Goal: Use online tool/utility: Utilize a website feature to perform a specific function

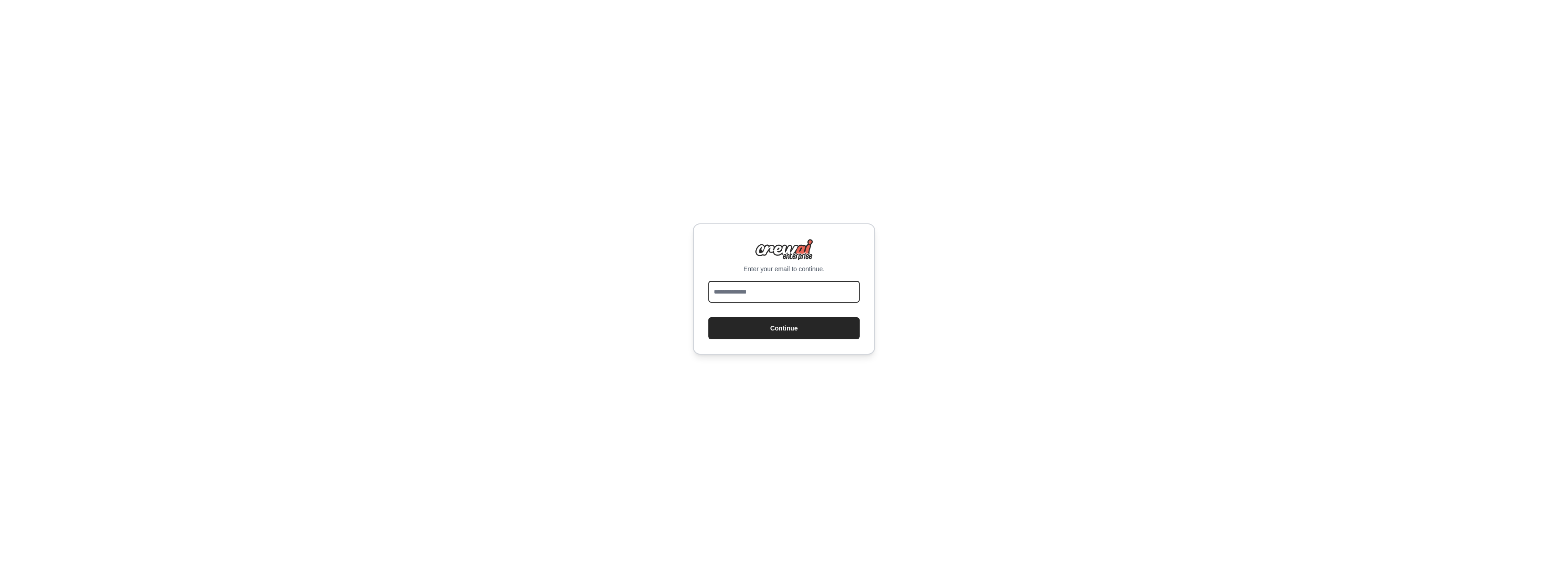
click at [761, 293] on input "email" at bounding box center [784, 291] width 152 height 22
type input "**********"
click at [709, 317] on button "Continue" at bounding box center [784, 328] width 152 height 22
click at [777, 332] on button "Continue" at bounding box center [784, 328] width 152 height 22
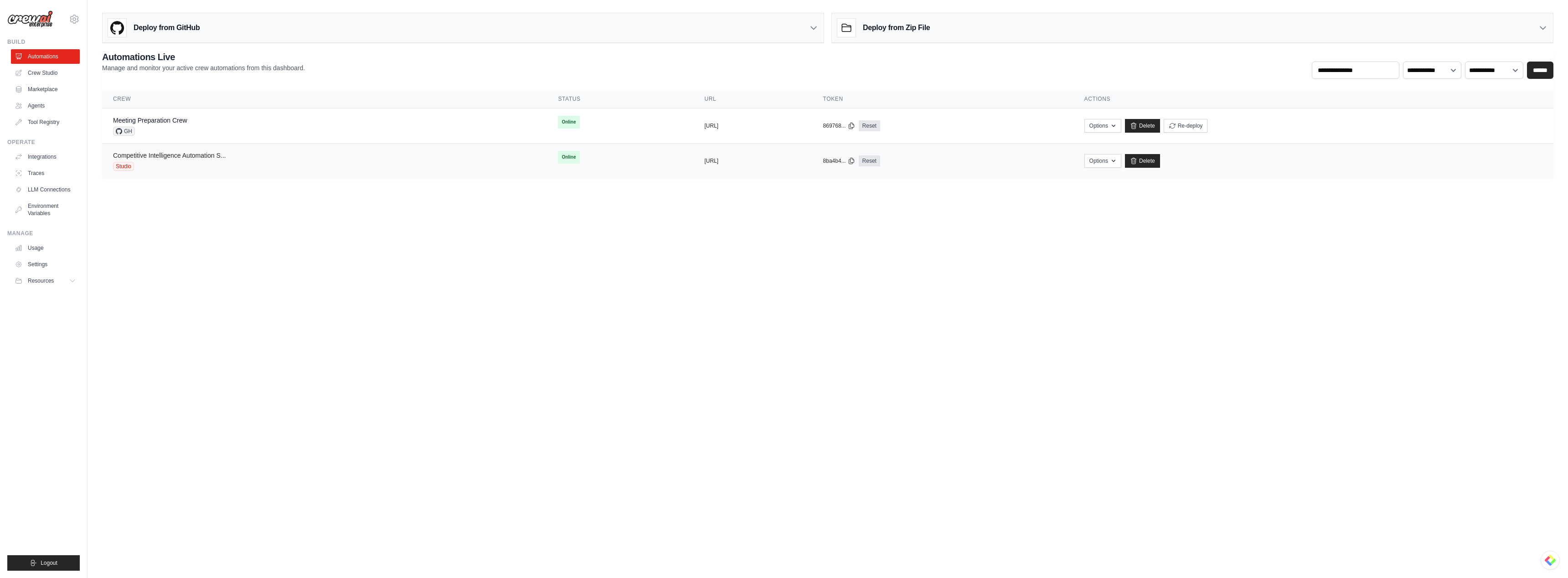
click at [131, 153] on link "Competitive Intelligence Automation S..." at bounding box center [169, 155] width 113 height 7
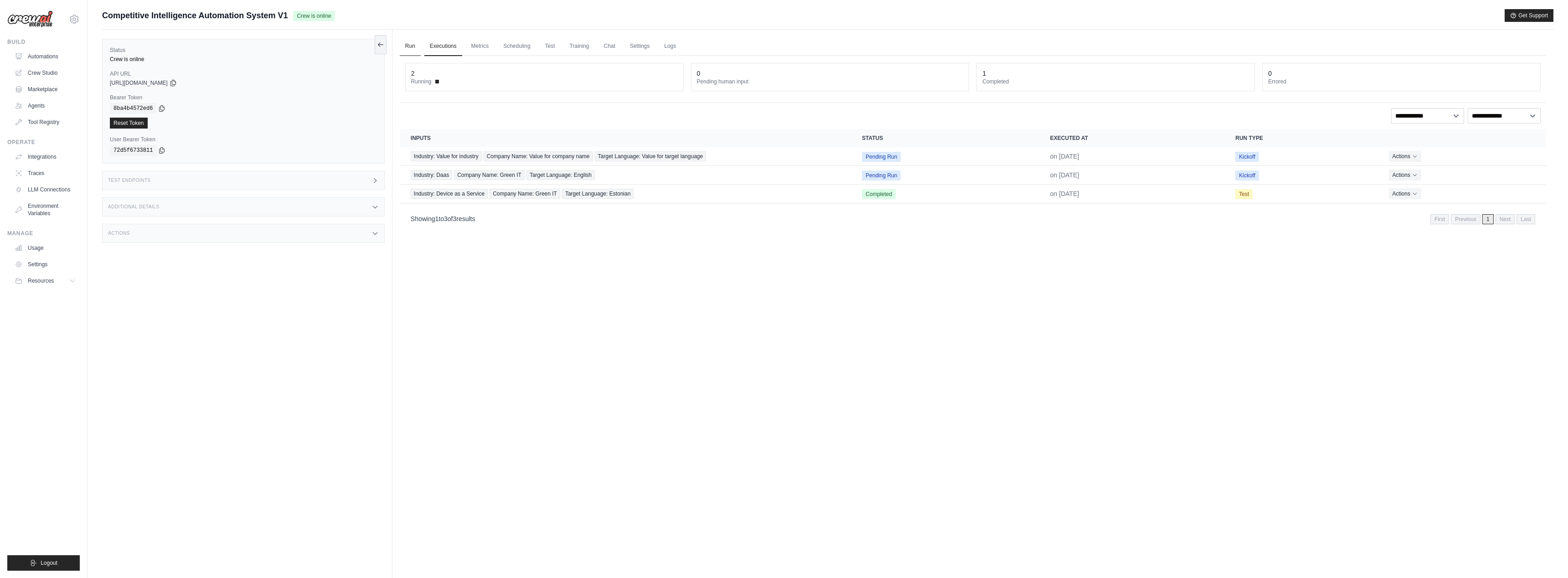
click at [404, 47] on link "Run" at bounding box center [410, 46] width 21 height 19
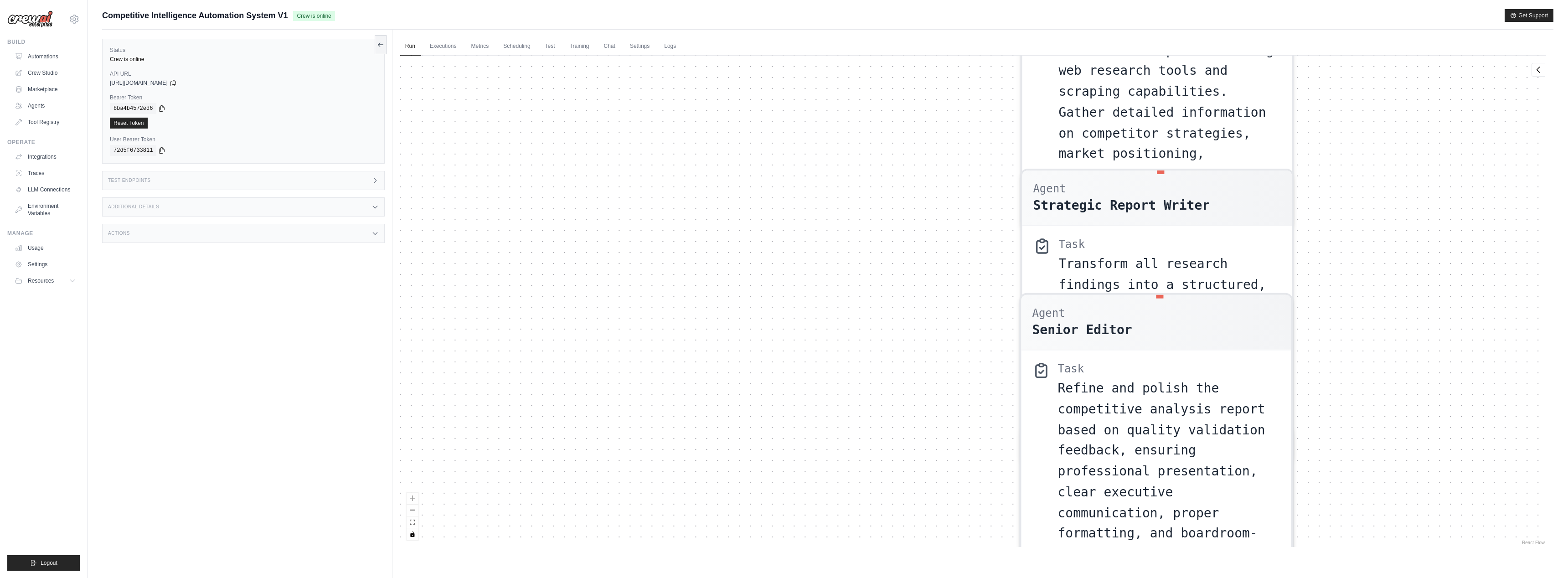
drag, startPoint x: 908, startPoint y: 340, endPoint x: 1321, endPoint y: 340, distance: 413.0
click at [1321, 340] on div "Agent User Profiler Task Research and profile company Name to understand their …" at bounding box center [973, 301] width 1146 height 491
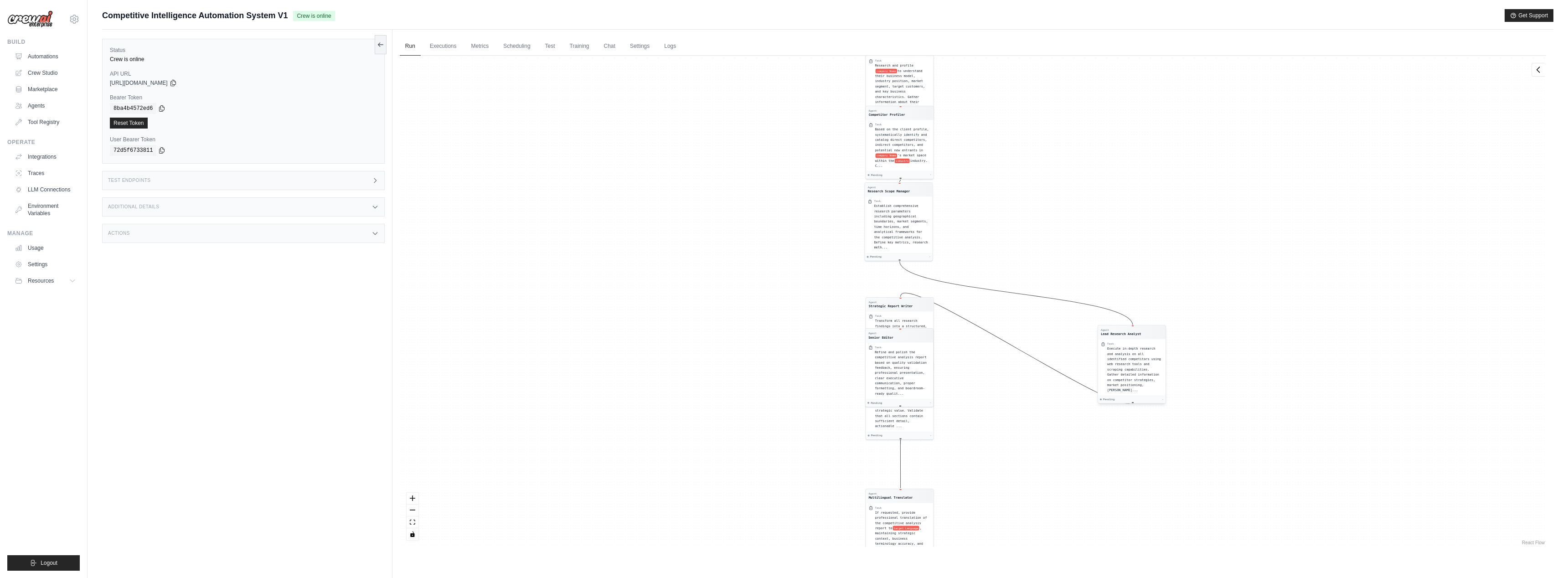
drag, startPoint x: 1231, startPoint y: 178, endPoint x: 1135, endPoint y: 361, distance: 206.7
click at [1135, 361] on div "Execute in-depth research and analysis on all identified competitors using web …" at bounding box center [1135, 369] width 55 height 46
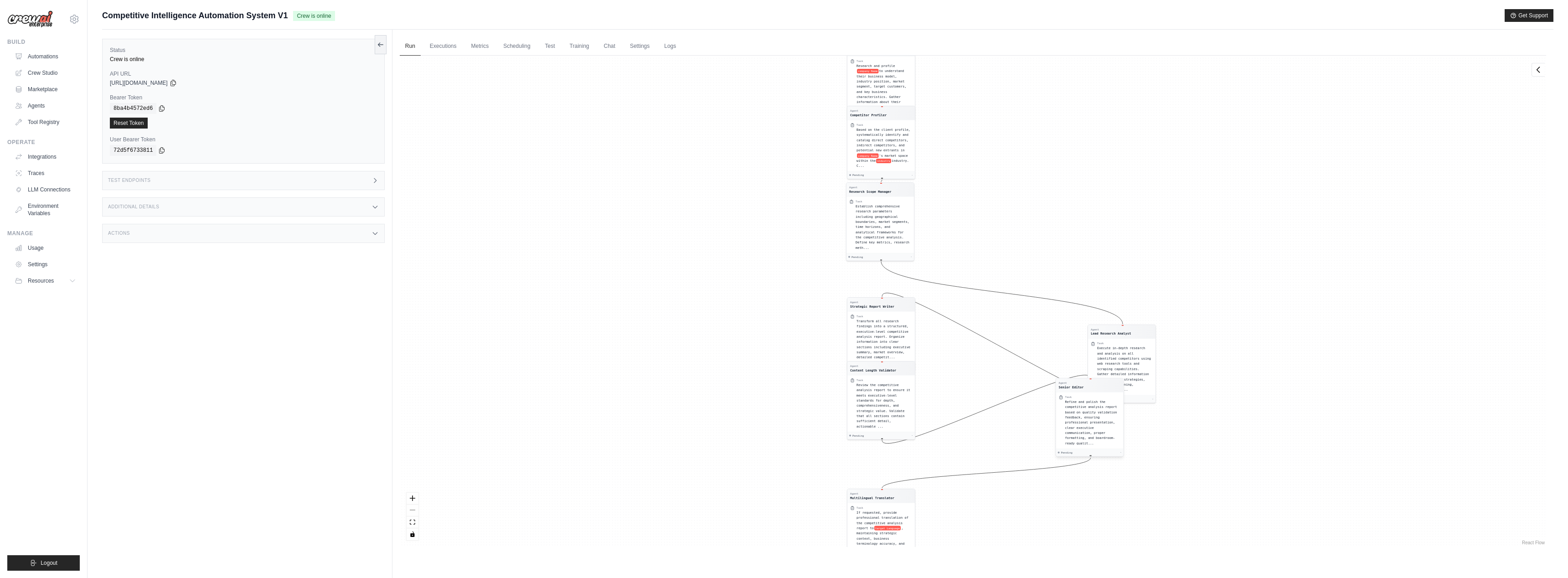
drag, startPoint x: 880, startPoint y: 353, endPoint x: 1090, endPoint y: 403, distance: 215.9
click at [1090, 403] on div "Refine and polish the competitive analysis report based on quality validation f…" at bounding box center [1092, 422] width 55 height 46
drag, startPoint x: 883, startPoint y: 380, endPoint x: 665, endPoint y: 377, distance: 218.0
click at [825, 377] on div "Task" at bounding box center [852, 379] width 55 height 4
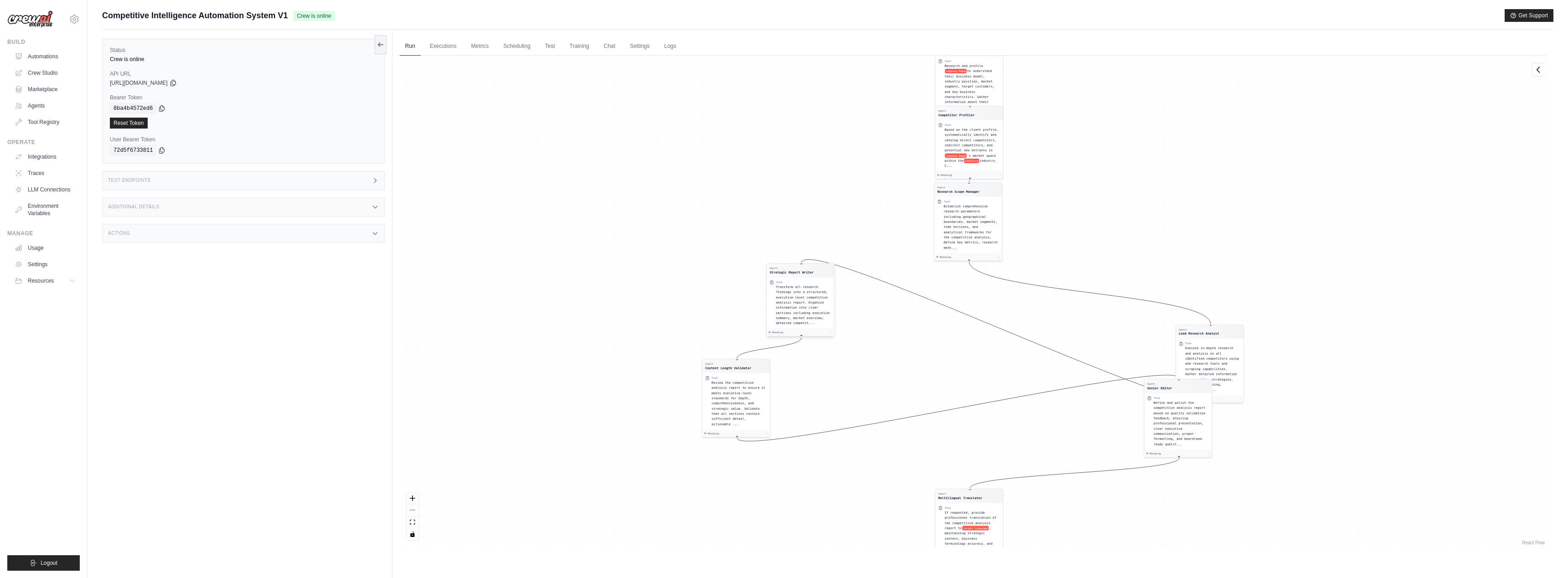
drag, startPoint x: 976, startPoint y: 322, endPoint x: 808, endPoint y: 290, distance: 171.0
click at [808, 290] on div "Transform all research findings into a structured, executive-level competitive …" at bounding box center [803, 305] width 55 height 41
drag, startPoint x: 978, startPoint y: 498, endPoint x: 982, endPoint y: 551, distance: 53.2
click at [982, 551] on div "Run Executions Metrics Scheduling Test Training Chat Settings Logs 2 Running 0 …" at bounding box center [973, 319] width 1161 height 578
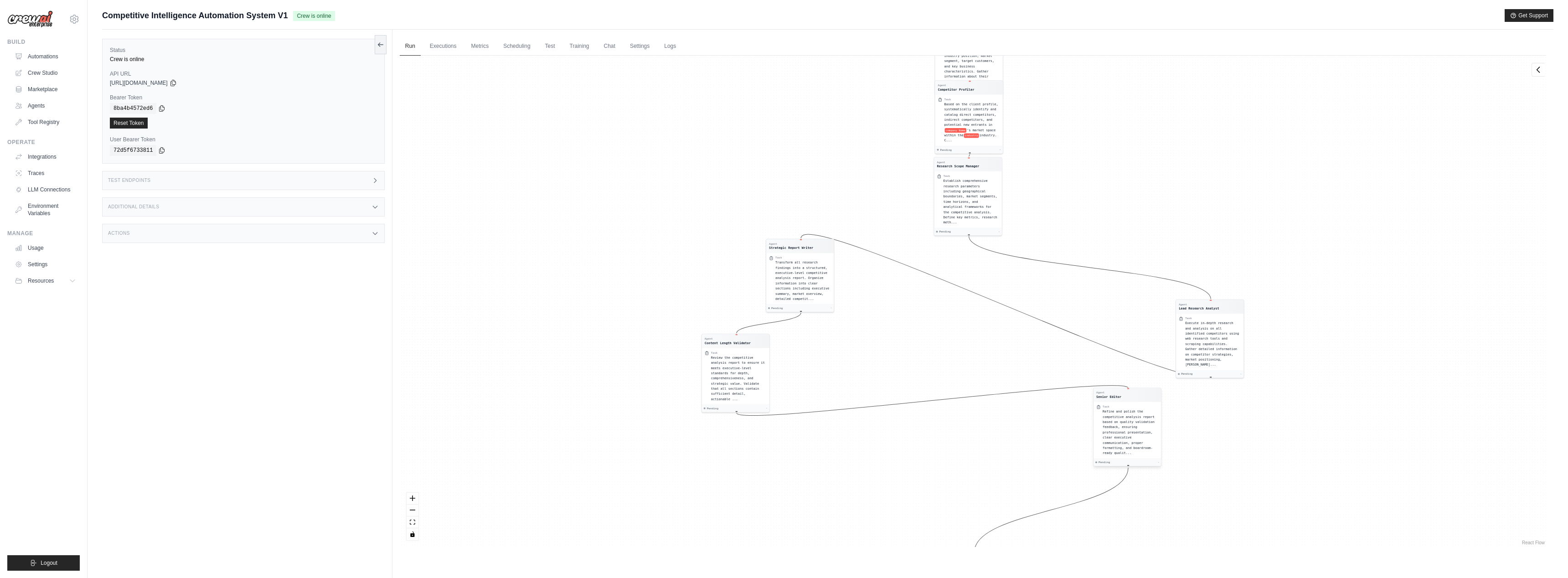
drag, startPoint x: 1202, startPoint y: 394, endPoint x: 1131, endPoint y: 448, distance: 89.2
click at [1131, 448] on div "Refine and polish the competitive analysis report based on quality validation f…" at bounding box center [1130, 432] width 55 height 47
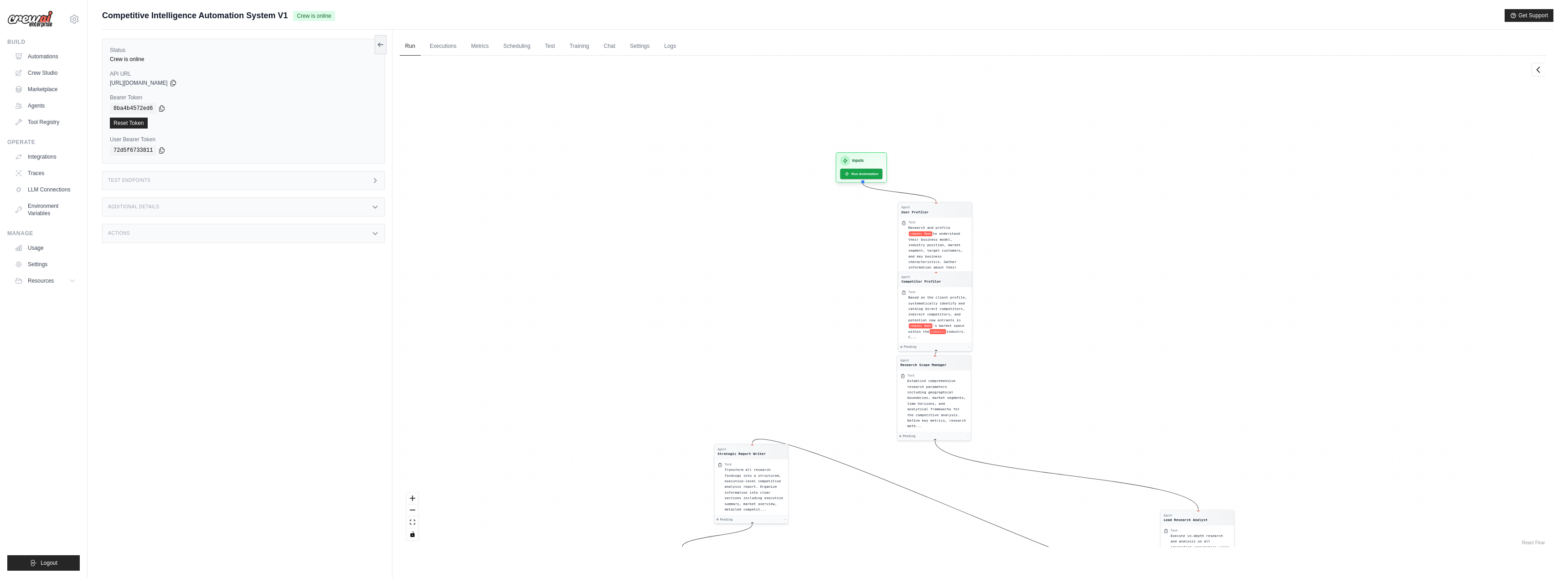
drag, startPoint x: 1264, startPoint y: 159, endPoint x: 1268, endPoint y: 360, distance: 201.0
click at [1267, 361] on div "Agent User Profiler Task Research and profile company Name to understand their …" at bounding box center [973, 301] width 1146 height 491
drag, startPoint x: 936, startPoint y: 213, endPoint x: 936, endPoint y: 153, distance: 60.0
click at [936, 153] on div "Agent User Profiler Task Research and profile company Name to understand their …" at bounding box center [1211, 264] width 625 height 268
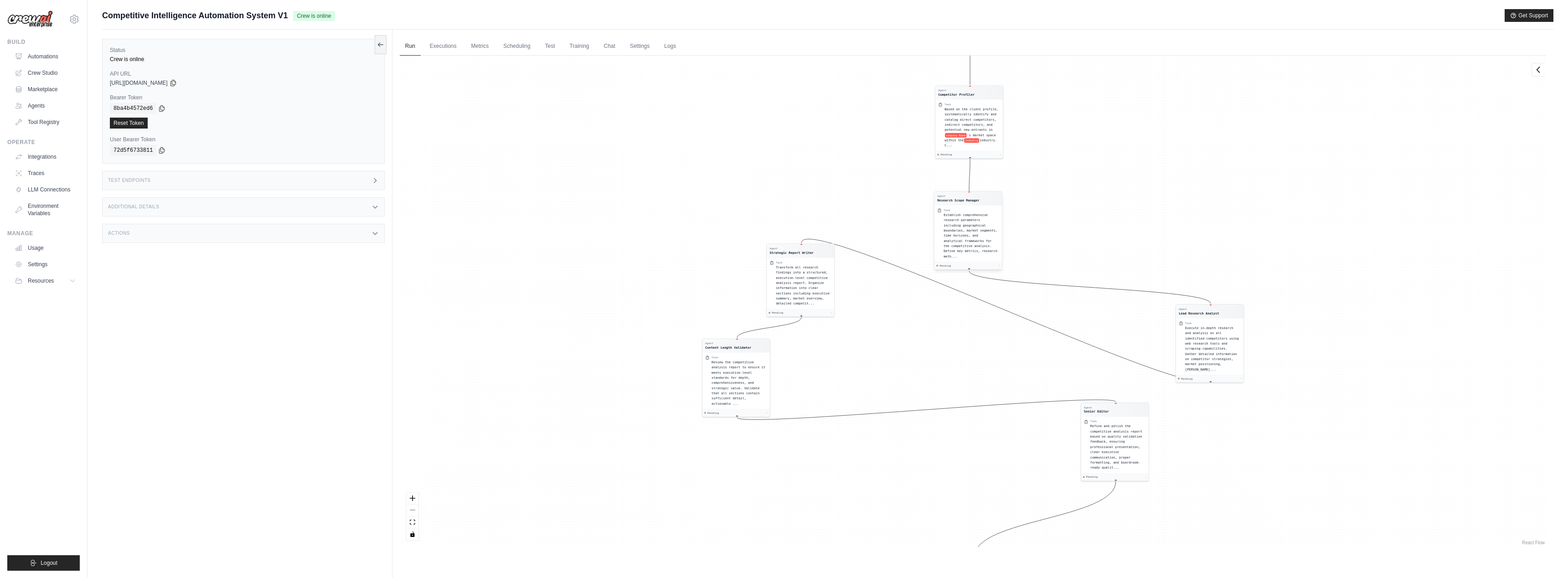
drag, startPoint x: 982, startPoint y: 204, endPoint x: 982, endPoint y: 235, distance: 31.0
click at [982, 235] on div "Establish comprehensive research parameters including geographical boundaries, …" at bounding box center [971, 235] width 55 height 46
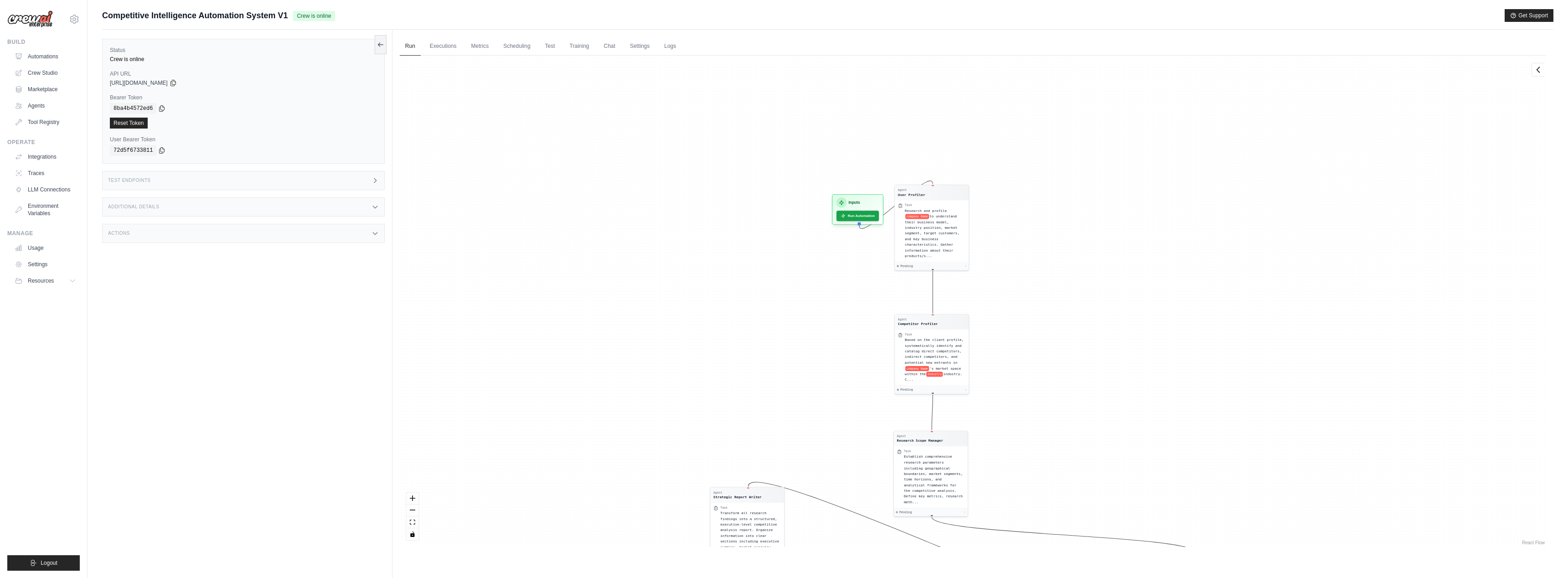
drag, startPoint x: 1070, startPoint y: 142, endPoint x: 1043, endPoint y: 377, distance: 236.5
click at [1043, 377] on div "Agent User Profiler Task Research and profile company Name to understand their …" at bounding box center [973, 301] width 1146 height 491
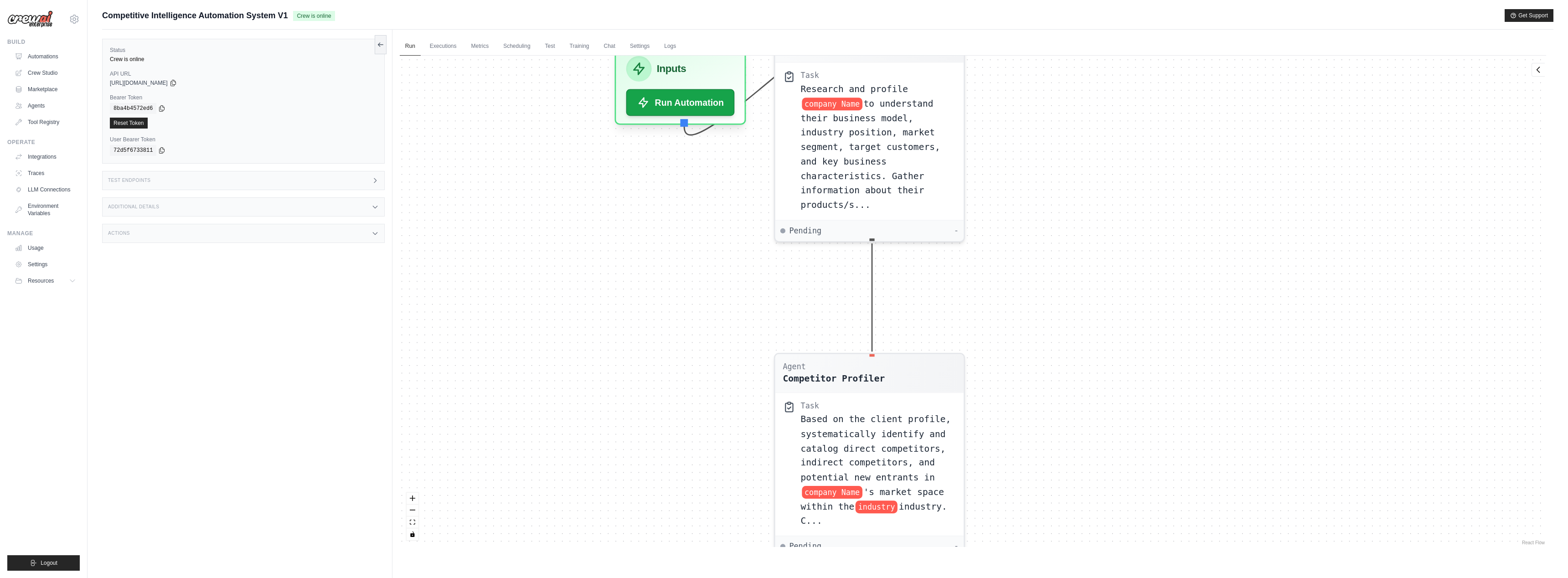
click at [720, 187] on div "Agent User Profiler Task Research and profile company Name to understand their …" at bounding box center [973, 301] width 1146 height 491
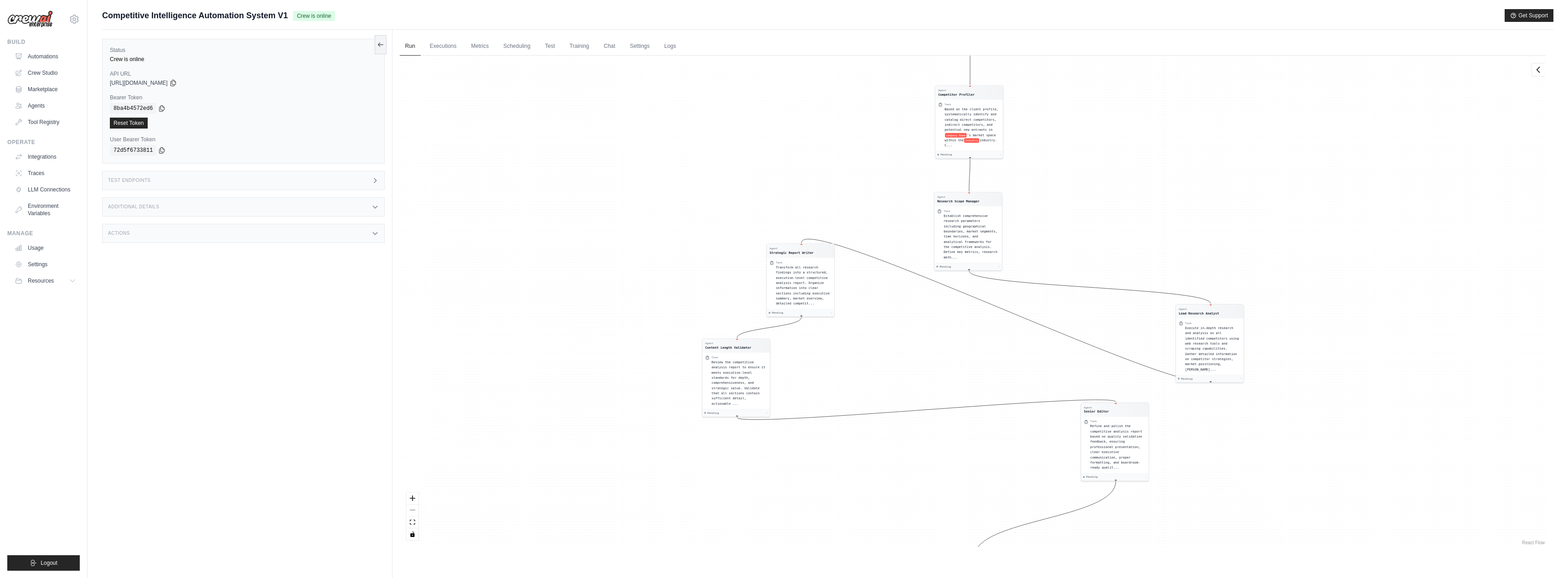
click at [720, 187] on div "Agent User Profiler Task Research and profile company Name to understand their …" at bounding box center [973, 301] width 1146 height 491
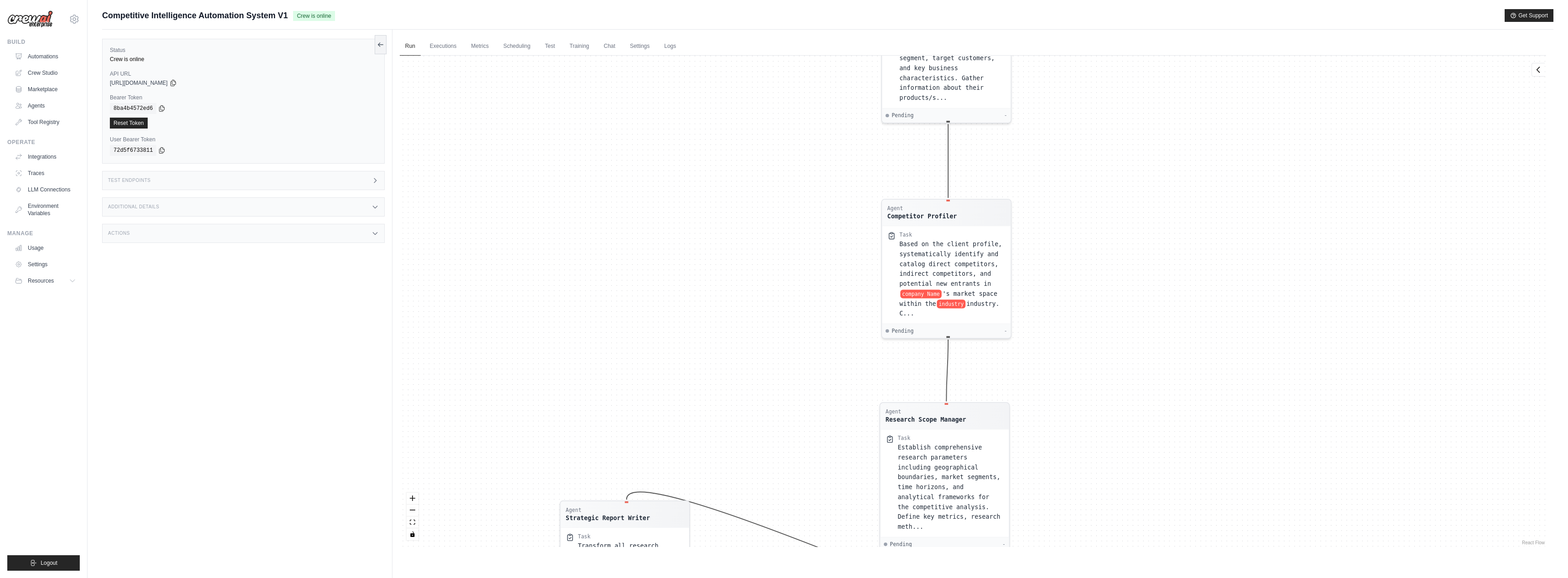
drag, startPoint x: 980, startPoint y: 166, endPoint x: 812, endPoint y: 389, distance: 279.2
click at [812, 389] on div "Agent User Profiler Task Research and profile company Name to understand their …" at bounding box center [973, 301] width 1146 height 491
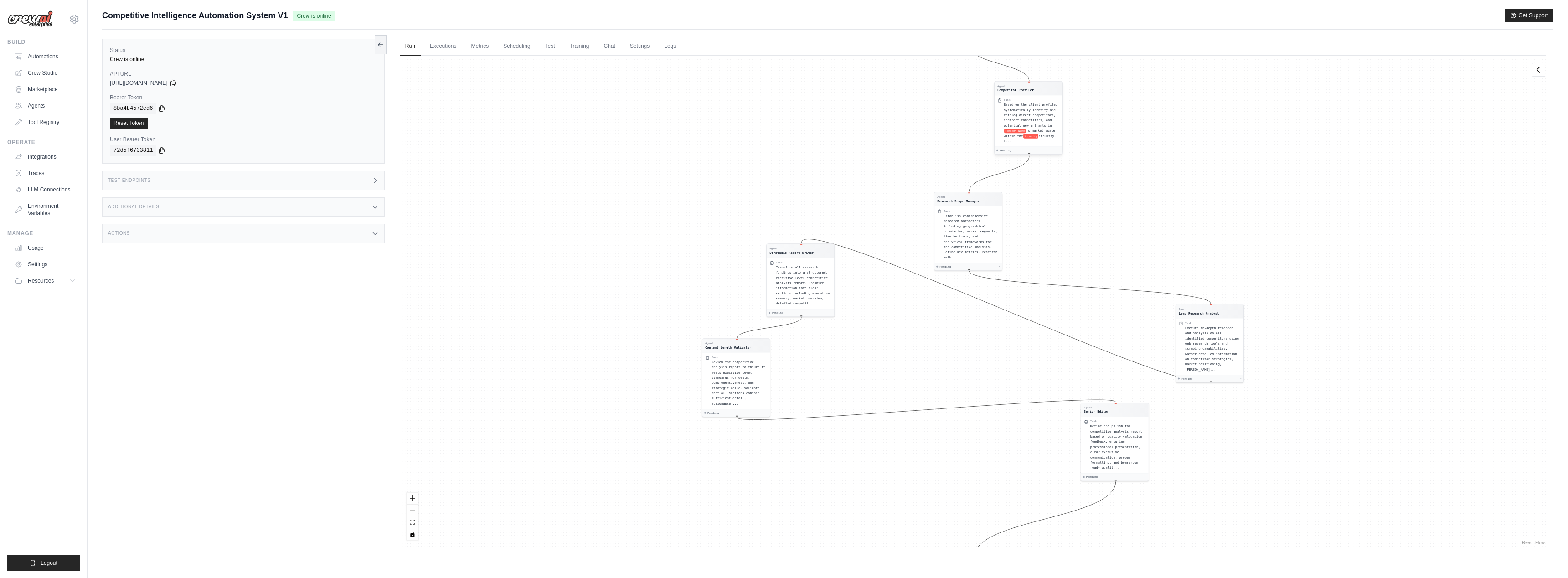
drag, startPoint x: 914, startPoint y: 232, endPoint x: 993, endPoint y: 95, distance: 158.1
click at [995, 95] on div "Agent Competitor Profiler" at bounding box center [1028, 88] width 68 height 13
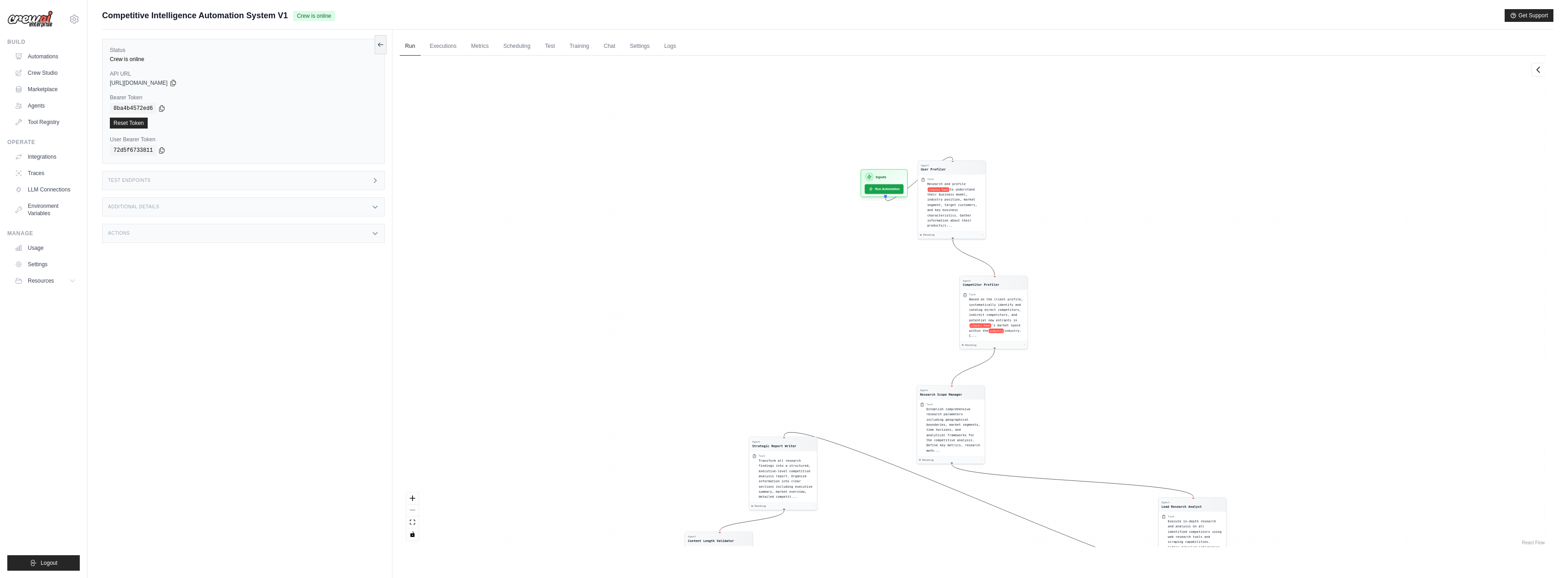
drag, startPoint x: 880, startPoint y: 91, endPoint x: 867, endPoint y: 281, distance: 190.4
click at [863, 287] on div "Agent User Profiler Task Research and profile company Name to understand their …" at bounding box center [973, 301] width 1146 height 491
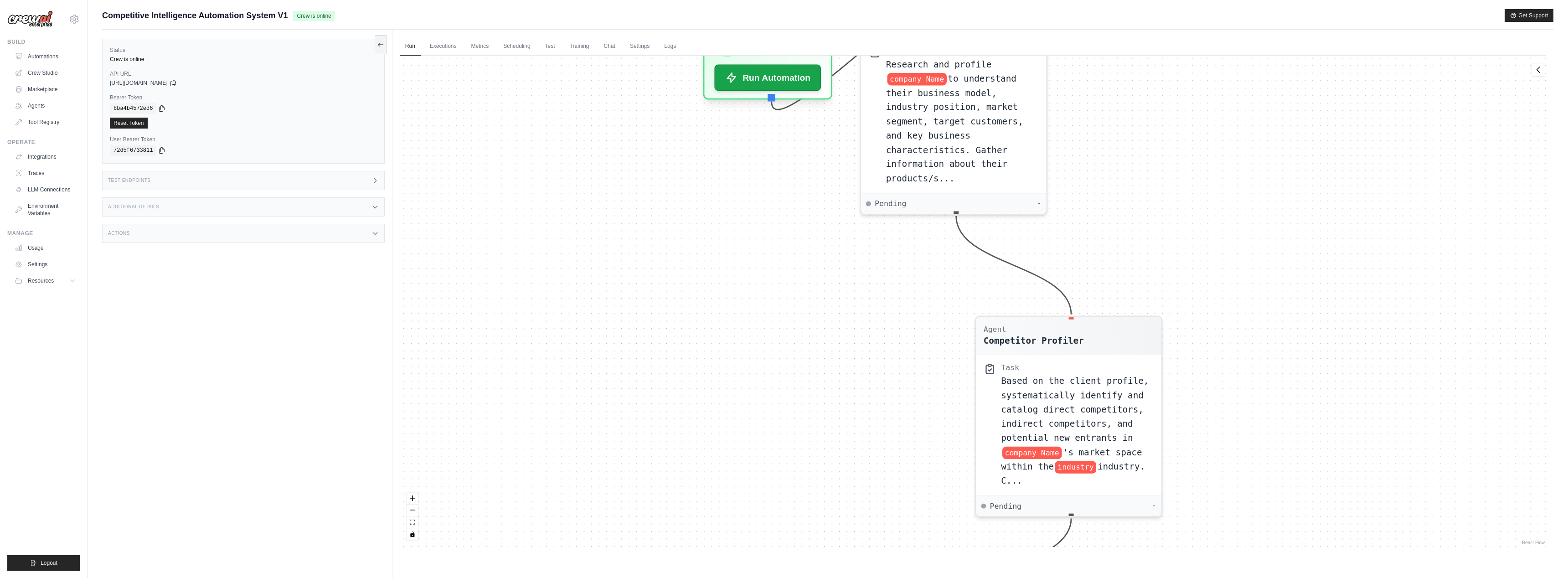
drag, startPoint x: 1197, startPoint y: 349, endPoint x: 1138, endPoint y: 164, distance: 194.2
click at [1138, 164] on div "Agent User Profiler Task Research and profile company Name to understand their …" at bounding box center [973, 301] width 1146 height 491
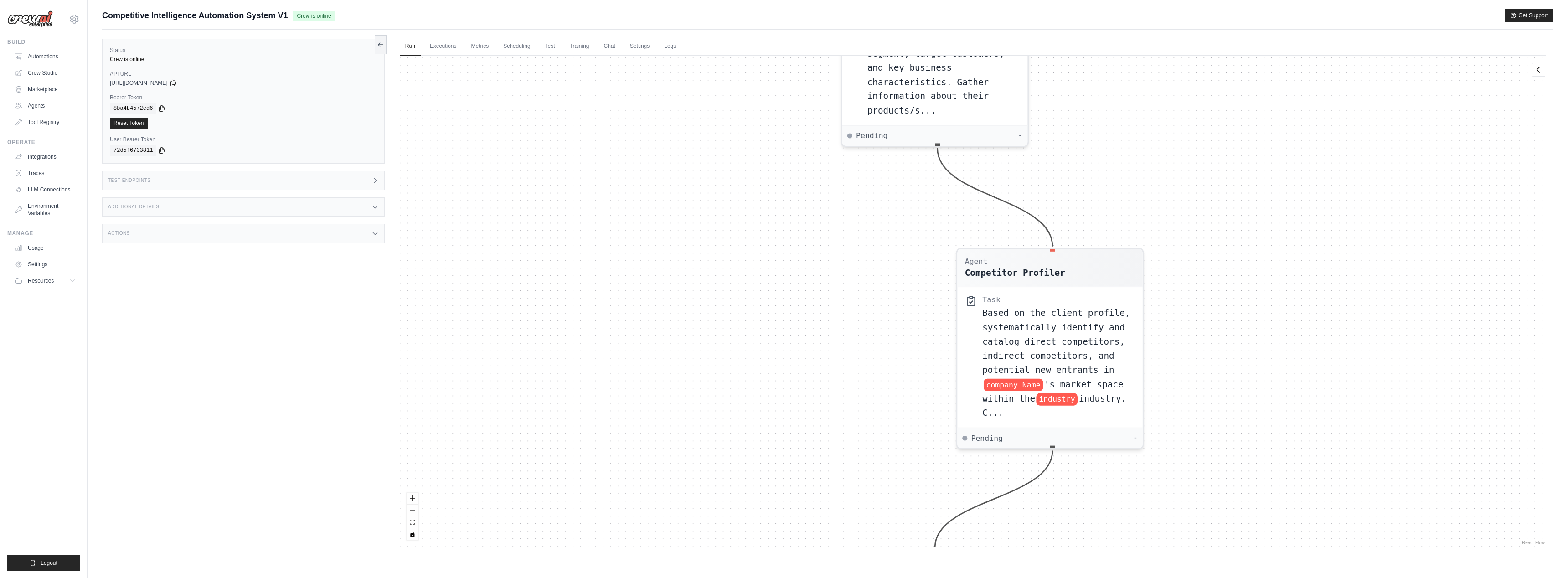
drag, startPoint x: 1195, startPoint y: 279, endPoint x: 1183, endPoint y: 196, distance: 83.9
click at [1183, 196] on div "Agent User Profiler Task Research and profile company Name to understand their …" at bounding box center [973, 301] width 1146 height 491
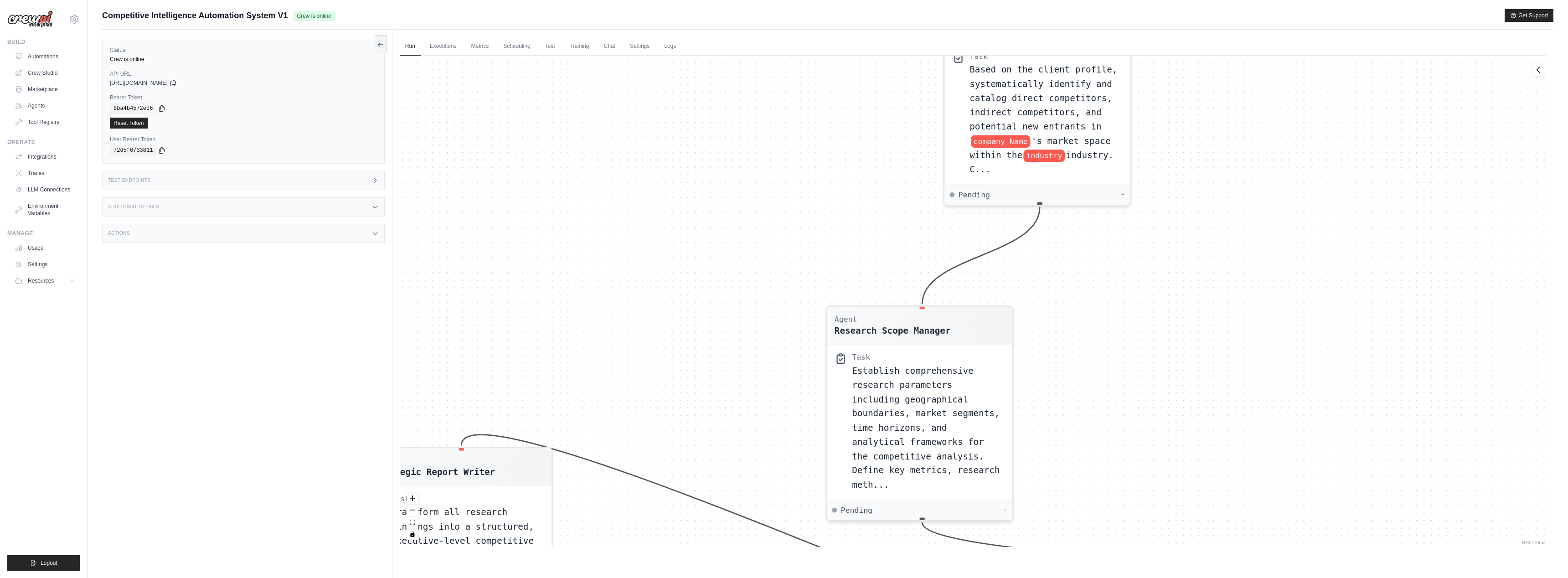
drag, startPoint x: 1192, startPoint y: 360, endPoint x: 1191, endPoint y: 115, distance: 245.0
click at [1191, 115] on div "Agent User Profiler Task Research and profile company Name to understand their …" at bounding box center [973, 301] width 1146 height 491
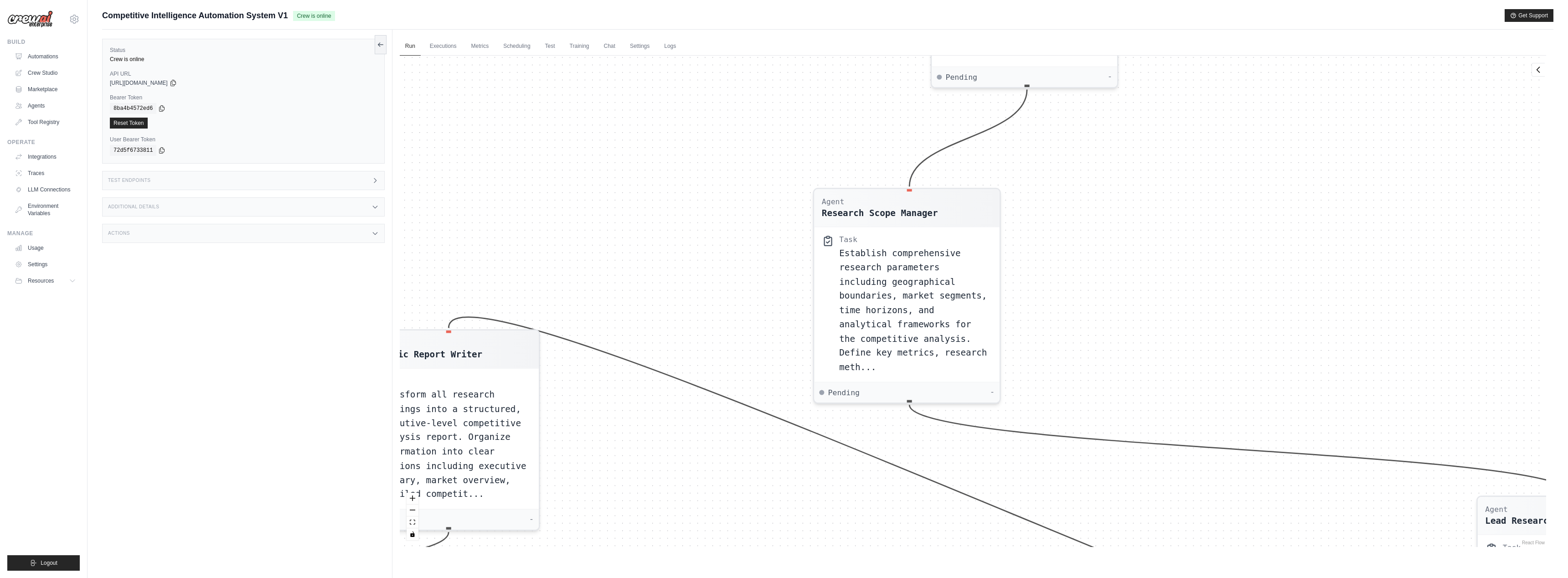
drag, startPoint x: 1113, startPoint y: 254, endPoint x: 1095, endPoint y: 179, distance: 77.1
click at [1095, 179] on div "Agent User Profiler Task Research and profile company Name to understand their …" at bounding box center [973, 301] width 1146 height 491
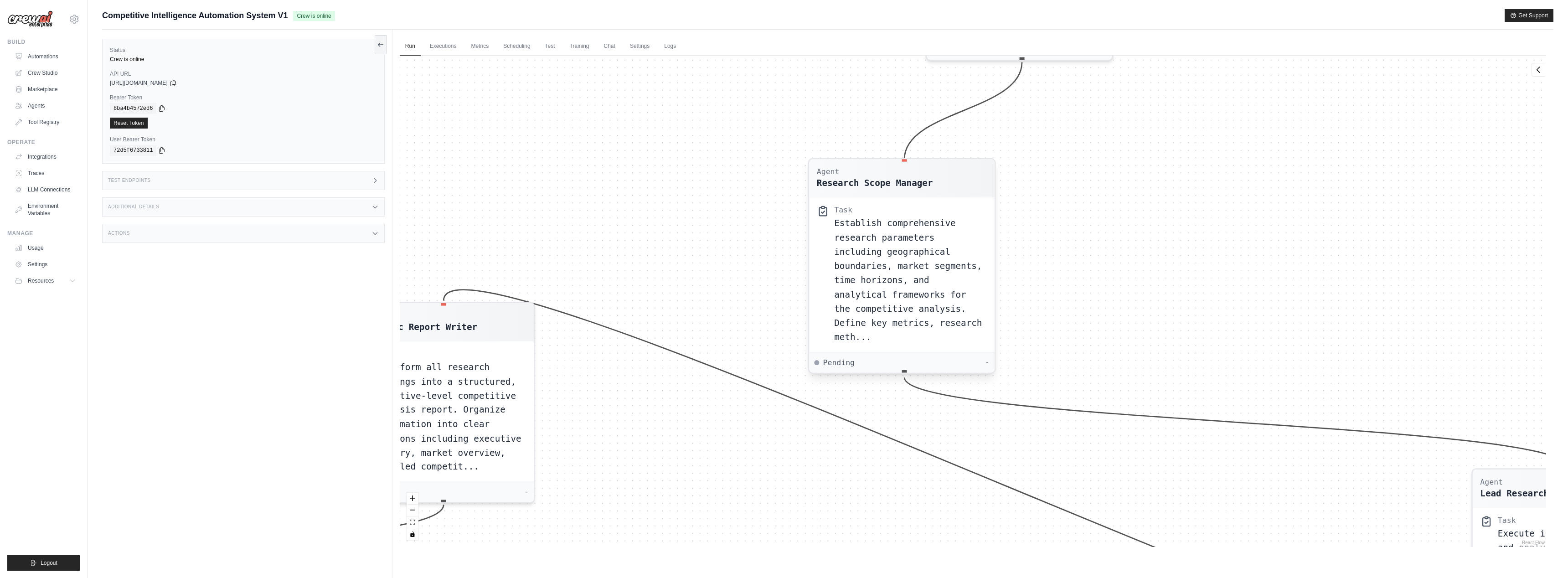
click at [936, 229] on div "Establish comprehensive research parameters including geographical boundaries, …" at bounding box center [910, 280] width 153 height 128
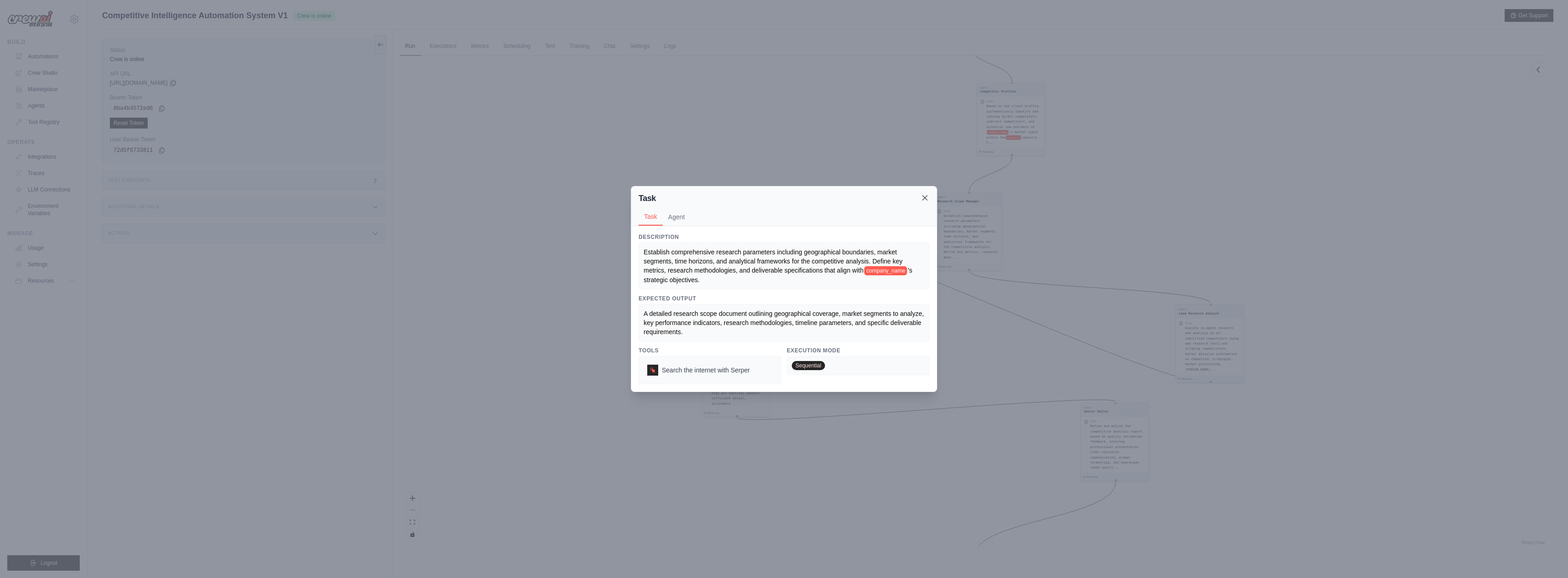
click at [926, 199] on icon at bounding box center [925, 197] width 4 height 4
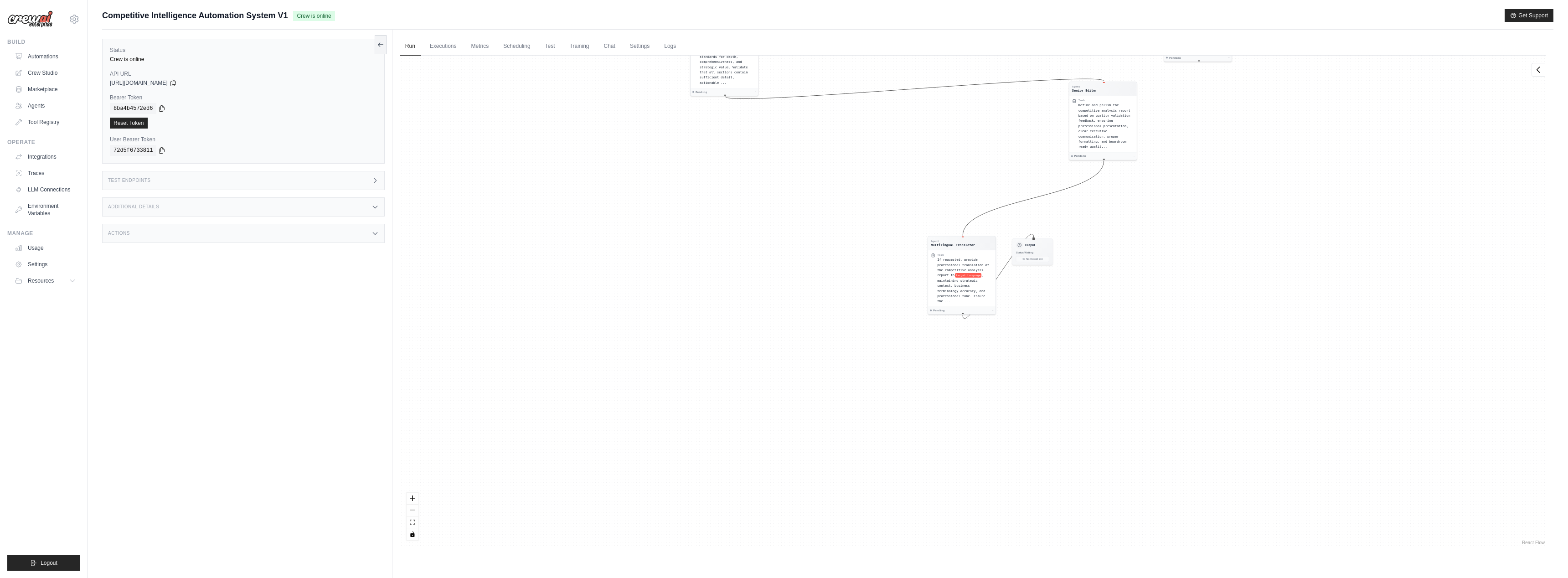
drag, startPoint x: 968, startPoint y: 492, endPoint x: 956, endPoint y: 172, distance: 320.2
click at [956, 172] on div "Agent User Profiler Task Research and profile company Name to understand their …" at bounding box center [973, 301] width 1146 height 491
drag, startPoint x: 1031, startPoint y: 249, endPoint x: 1027, endPoint y: 379, distance: 130.1
click at [1030, 380] on div "Agent User Profiler Task Research and profile company Name to understand their …" at bounding box center [973, 301] width 1146 height 491
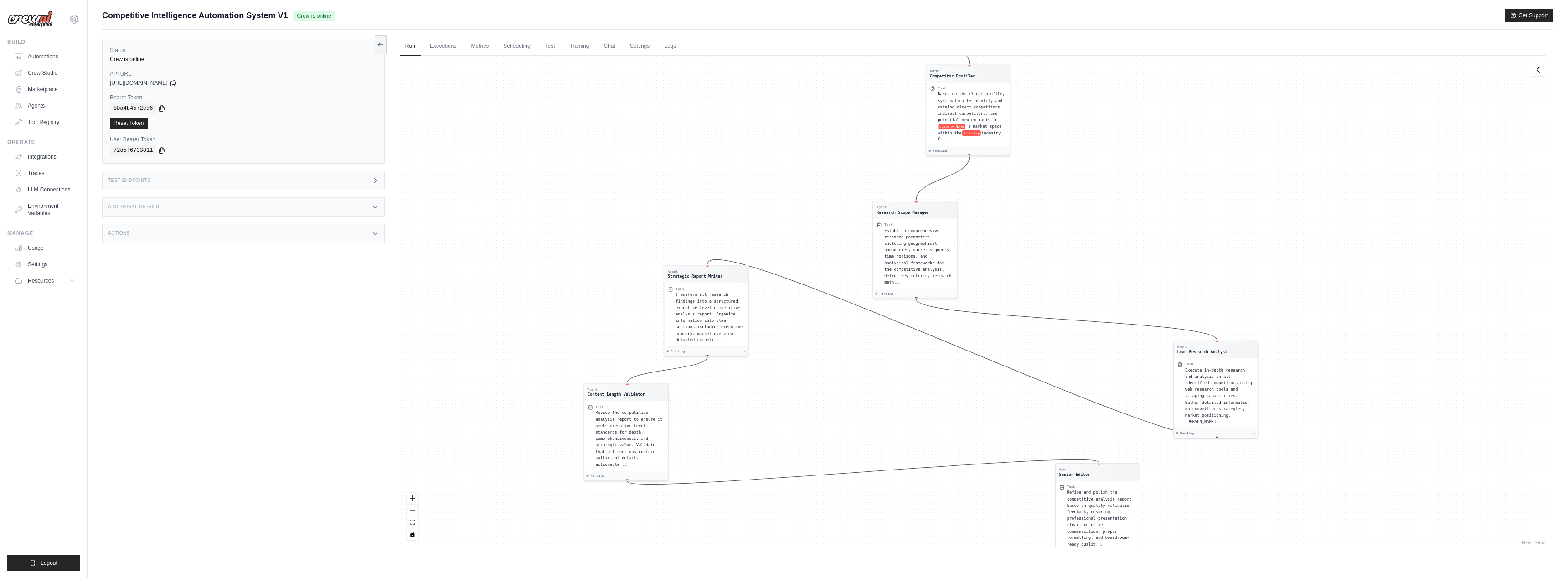
drag, startPoint x: 947, startPoint y: 321, endPoint x: 909, endPoint y: 373, distance: 64.4
click at [909, 373] on div "Agent User Profiler Task Research and profile company Name to understand their …" at bounding box center [973, 301] width 1146 height 491
